Goal: Task Accomplishment & Management: Use online tool/utility

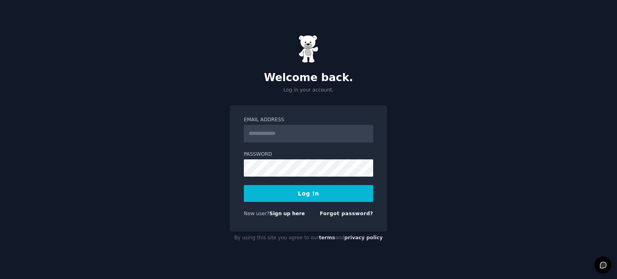
click at [303, 131] on input "Email Address" at bounding box center [308, 134] width 129 height 18
type input "**********"
click at [286, 189] on button "Log In" at bounding box center [308, 193] width 129 height 17
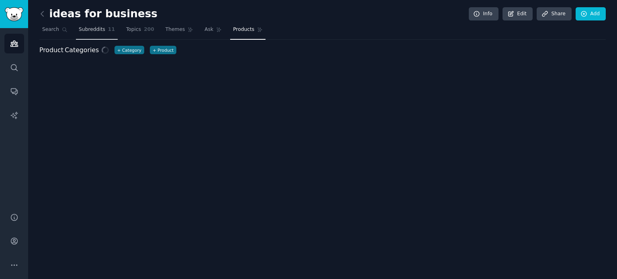
click at [90, 29] on span "Subreddits" at bounding box center [92, 29] width 26 height 7
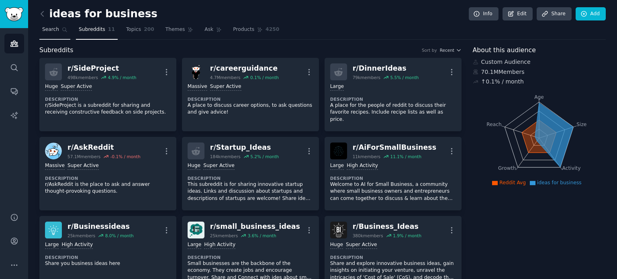
click at [51, 28] on span "Search" at bounding box center [50, 29] width 17 height 7
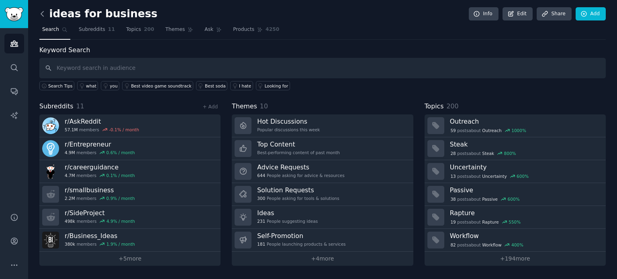
click at [41, 12] on icon at bounding box center [42, 14] width 8 height 8
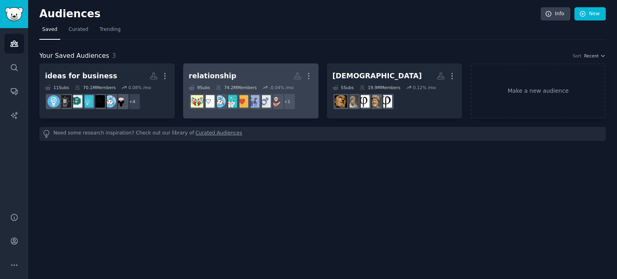
click at [253, 77] on h2 "relationship More" at bounding box center [251, 76] width 124 height 14
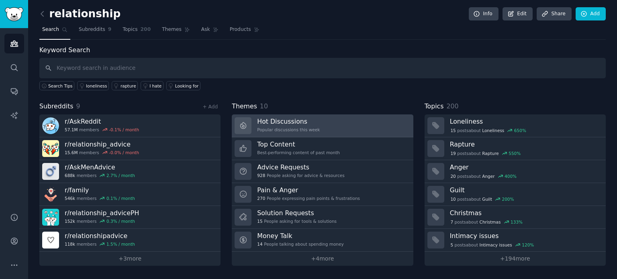
click at [300, 119] on h3 "Hot Discussions" at bounding box center [288, 121] width 63 height 8
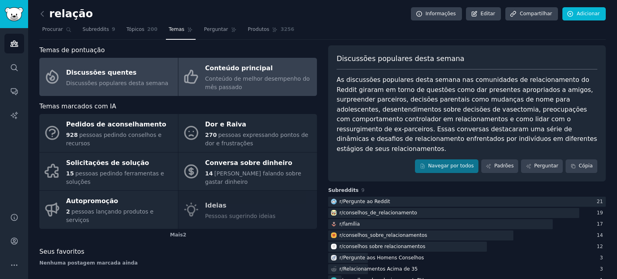
click at [226, 82] on div "Conteúdo de melhor desempenho do mês passado" at bounding box center [259, 83] width 108 height 17
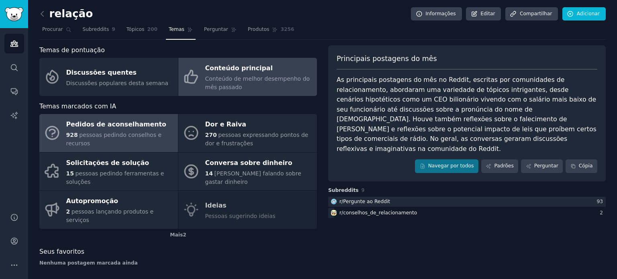
click at [98, 136] on font "pessoas pedindo conselhos e recursos" at bounding box center [114, 139] width 96 height 15
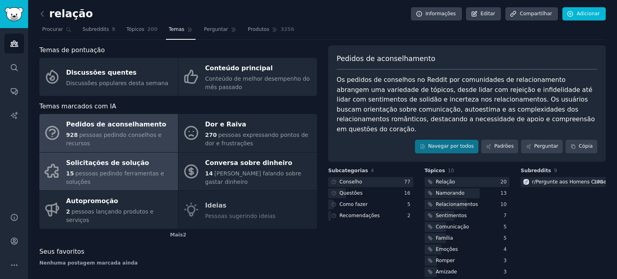
click at [127, 177] on div "15 pessoas pedindo ferramentas e soluções" at bounding box center [120, 177] width 108 height 17
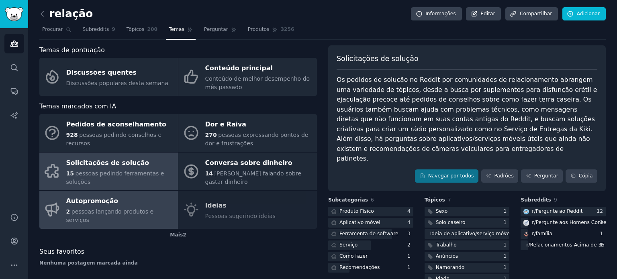
click at [128, 204] on div "Autopromoção" at bounding box center [120, 201] width 108 height 13
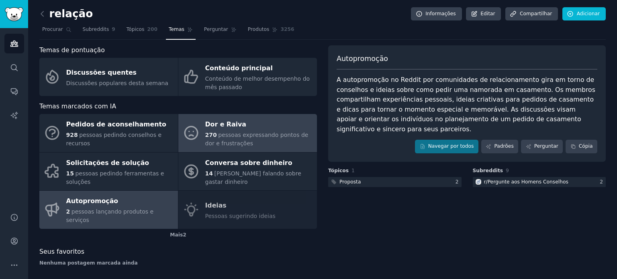
click at [216, 137] on font "270" at bounding box center [211, 135] width 12 height 6
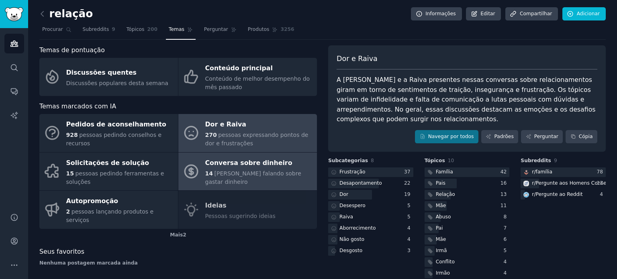
click at [219, 167] on font "Conversa sobre dinheiro" at bounding box center [248, 163] width 87 height 8
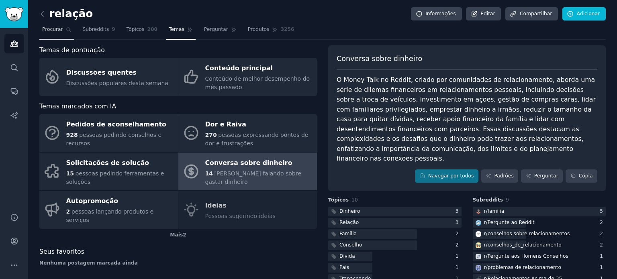
click at [56, 35] on link "Procurar" at bounding box center [56, 31] width 35 height 16
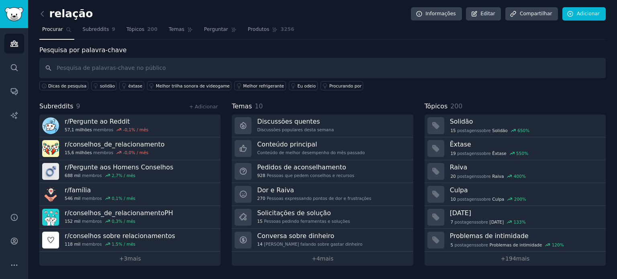
click at [79, 68] on input "text" at bounding box center [322, 68] width 566 height 20
type input "https://www.reddit.com/r/desabafosdavida/"
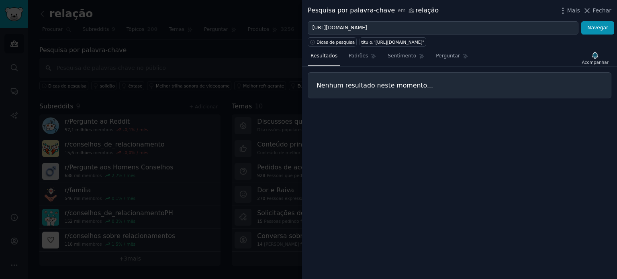
click at [224, 50] on div at bounding box center [308, 139] width 617 height 279
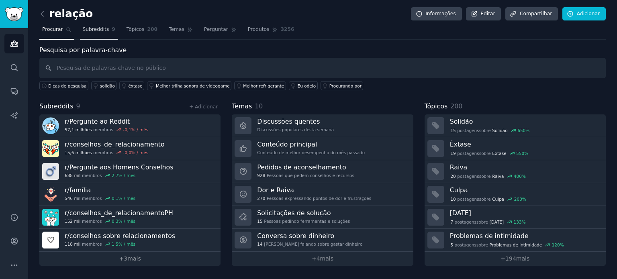
click at [90, 30] on font "Subreddits" at bounding box center [96, 29] width 26 height 6
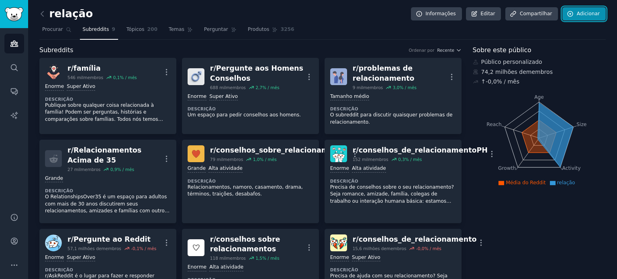
click at [578, 12] on font "Adicionar" at bounding box center [588, 14] width 23 height 6
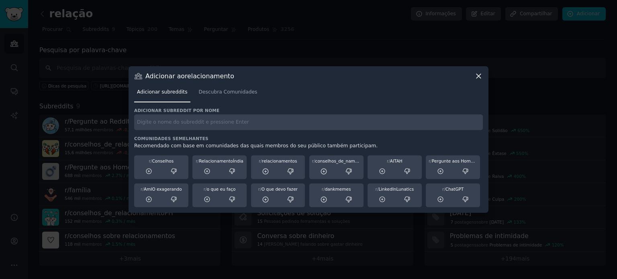
click at [183, 120] on input "text" at bounding box center [308, 122] width 348 height 16
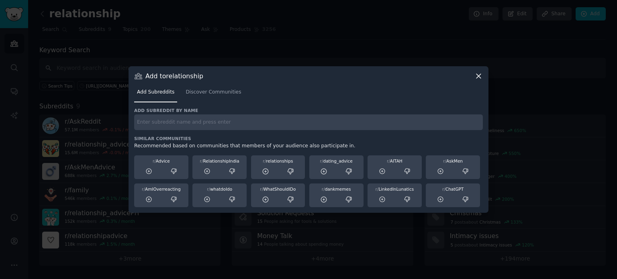
click at [310, 122] on input "text" at bounding box center [308, 122] width 348 height 16
paste input "https://www.reddit.com/r/desabafosdavida/"
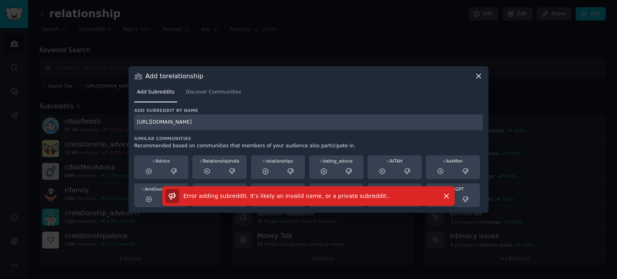
drag, startPoint x: 193, startPoint y: 120, endPoint x: 132, endPoint y: 120, distance: 60.2
click at [132, 120] on div "Add to relationship Add Subreddits Discover Communities Add subreddit by name h…" at bounding box center [308, 139] width 360 height 147
click at [180, 122] on input "desabafosdavida/" at bounding box center [308, 122] width 348 height 16
type input "desabafosdavida"
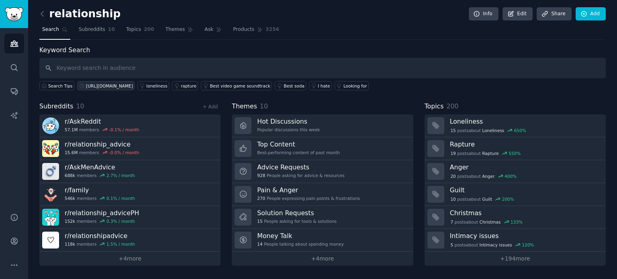
click at [133, 85] on div "https://www.reddit.com/r/desabafosdavida/" at bounding box center [109, 86] width 47 height 6
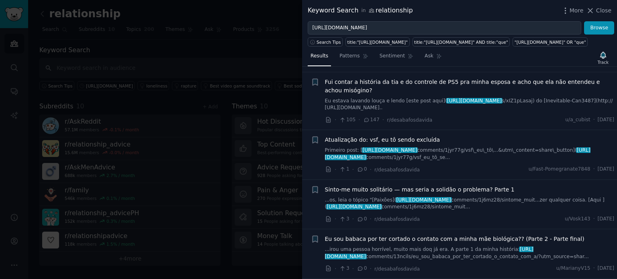
scroll to position [209, 0]
click at [597, 10] on span "Close" at bounding box center [603, 10] width 15 height 8
